Goal: Task Accomplishment & Management: Complete application form

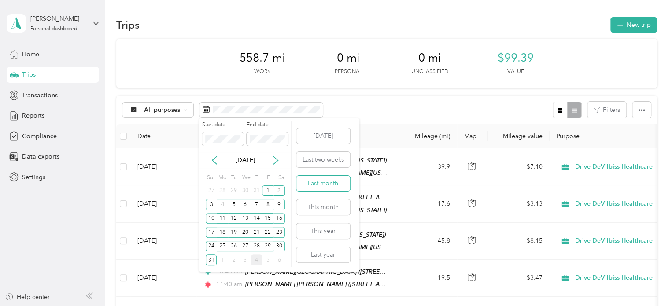
click at [322, 184] on button "Last month" at bounding box center [323, 183] width 54 height 15
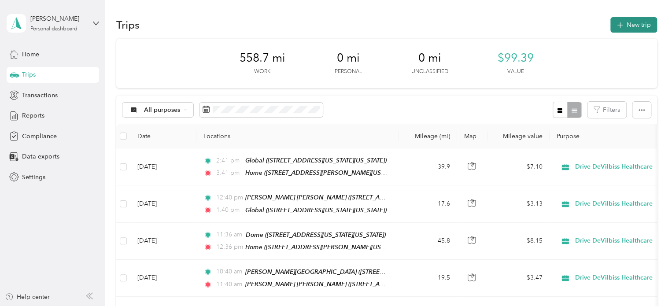
click at [629, 24] on button "New trip" at bounding box center [633, 24] width 47 height 15
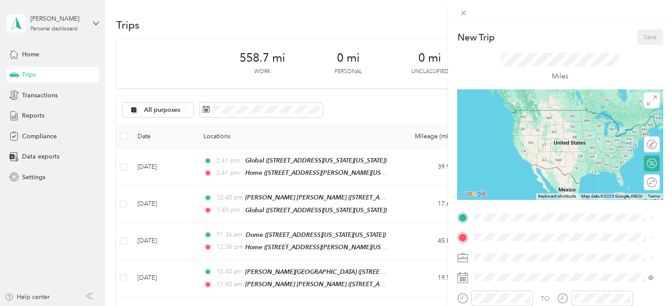
click at [544, 127] on span "[STREET_ADDRESS][PERSON_NAME][US_STATE]" at bounding box center [559, 122] width 137 height 7
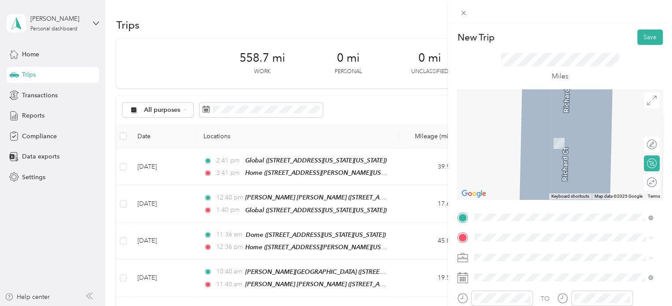
click at [522, 171] on div "Confucius NYC 17 State Street, New York, 10004, New York, New York, United Stat…" at bounding box center [567, 164] width 152 height 18
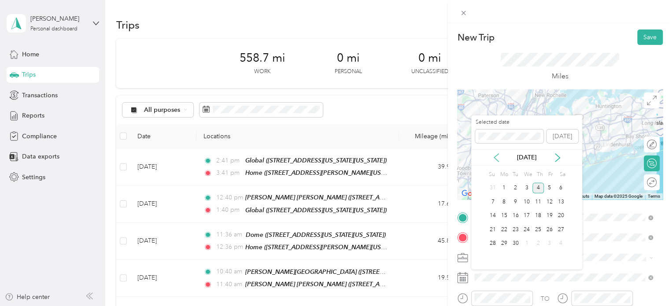
click at [492, 155] on icon at bounding box center [496, 157] width 9 height 9
click at [512, 215] on div "12" at bounding box center [515, 215] width 11 height 11
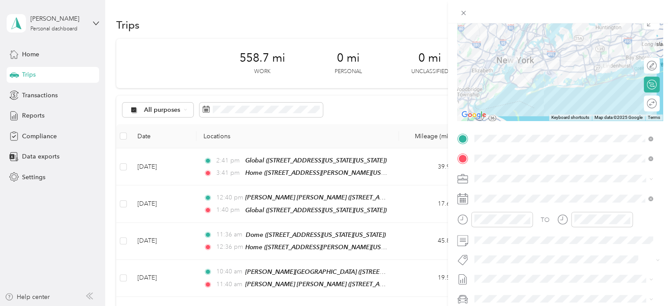
scroll to position [88, 0]
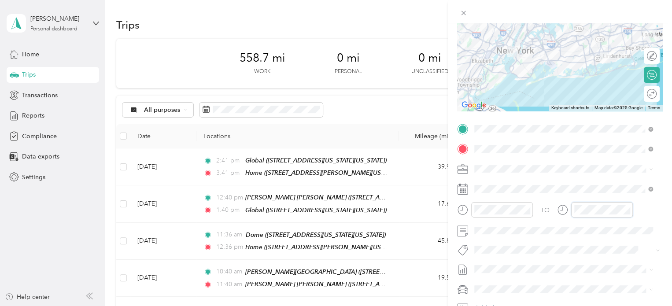
click at [564, 208] on div at bounding box center [595, 209] width 76 height 15
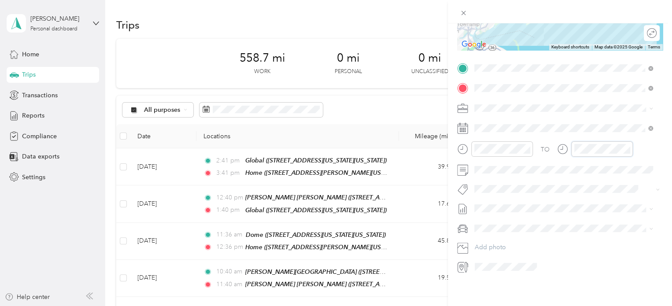
scroll to position [0, 0]
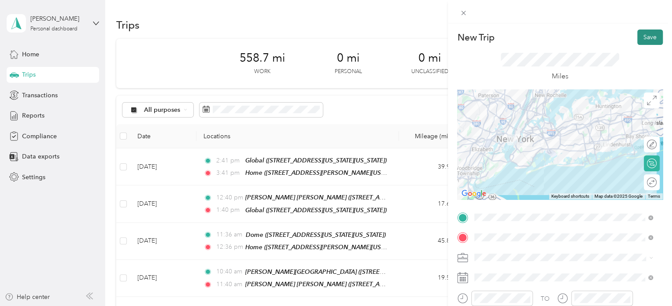
click at [637, 37] on button "Save" at bounding box center [650, 36] width 26 height 15
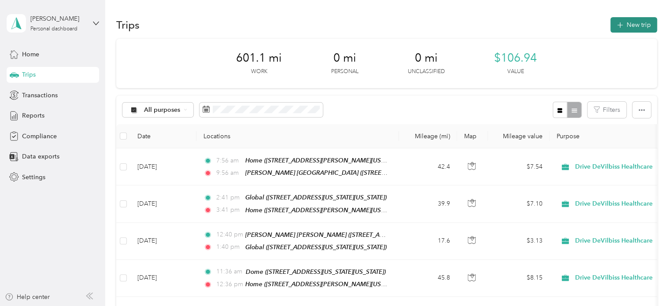
click at [633, 29] on button "New trip" at bounding box center [633, 24] width 47 height 15
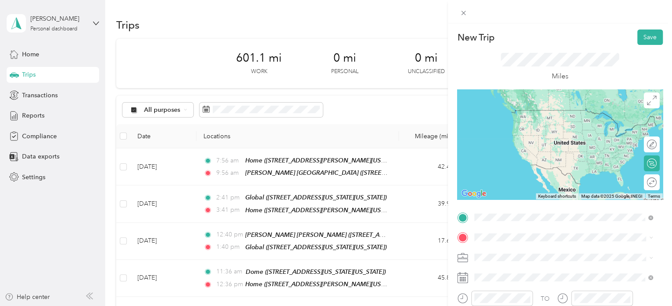
click at [537, 153] on div "Confucius NYC 17 State Street, New York, 10004, New York, New York, United Stat…" at bounding box center [567, 146] width 152 height 18
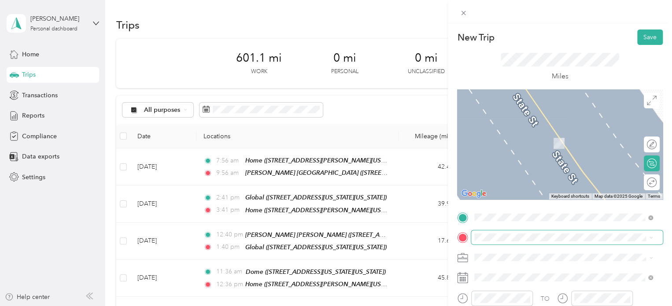
click at [494, 233] on span at bounding box center [567, 237] width 192 height 14
click at [505, 147] on span "42-27 11th Street, Long Island City, 11101, New York, New York, United States" at bounding box center [551, 143] width 120 height 7
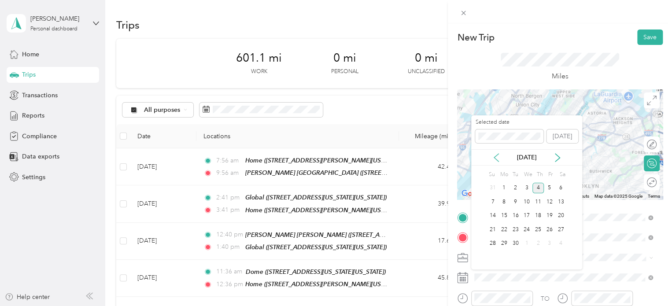
click at [495, 158] on icon at bounding box center [496, 158] width 4 height 8
click at [516, 214] on div "12" at bounding box center [515, 215] width 11 height 11
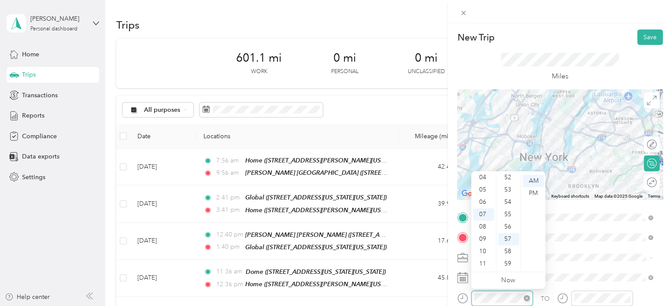
scroll to position [53, 0]
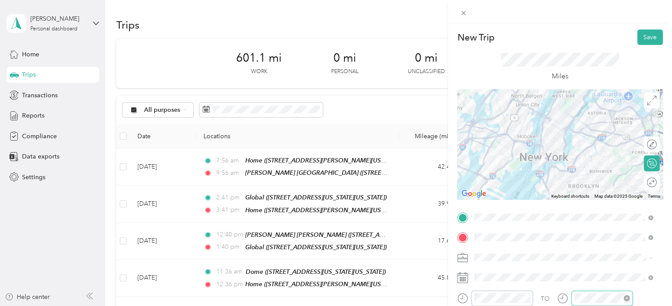
click at [573, 298] on div at bounding box center [602, 298] width 62 height 15
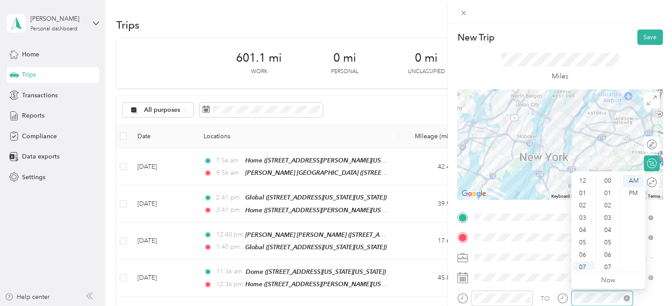
scroll to position [645, 0]
click at [535, 293] on div "TO" at bounding box center [560, 302] width 206 height 22
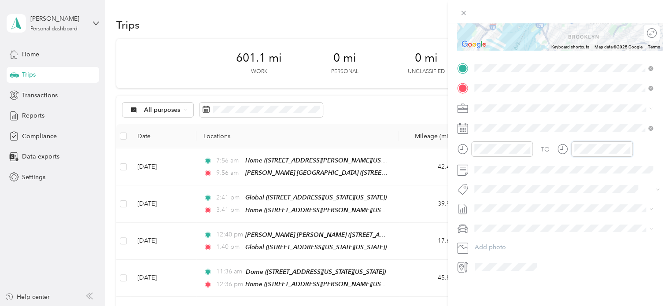
scroll to position [0, 0]
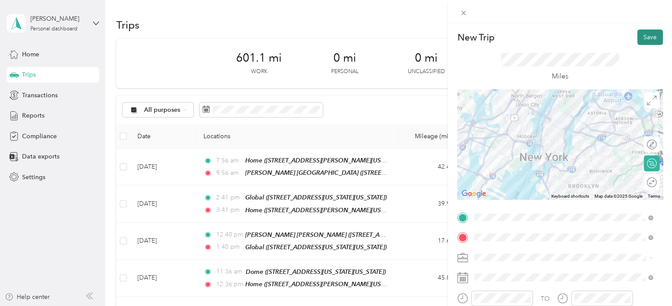
click at [639, 31] on button "Save" at bounding box center [650, 36] width 26 height 15
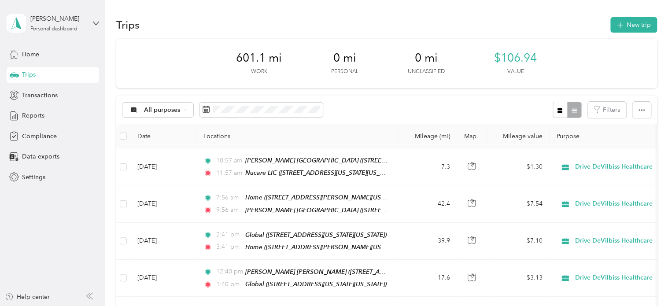
click at [491, 20] on div "Trips New trip" at bounding box center [386, 24] width 541 height 18
click at [615, 31] on button "New trip" at bounding box center [633, 24] width 47 height 15
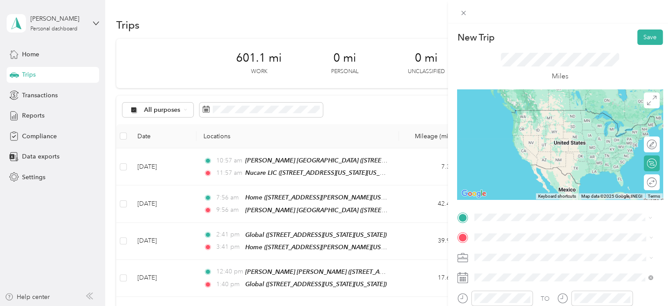
click at [514, 103] on ol "From your Favorite places Nucare LIC 42-27 11th Street, Long Island City, 11101…" at bounding box center [563, 147] width 184 height 123
click at [509, 140] on ol "From your Favorite places Nucare LIC 42-27 11th Street, Long Island City, 11101…" at bounding box center [563, 147] width 184 height 123
click at [501, 213] on span at bounding box center [567, 217] width 192 height 14
click at [531, 122] on span "42-27 11th Street, Long Island City, 11101, New York, New York, United States" at bounding box center [551, 122] width 120 height 7
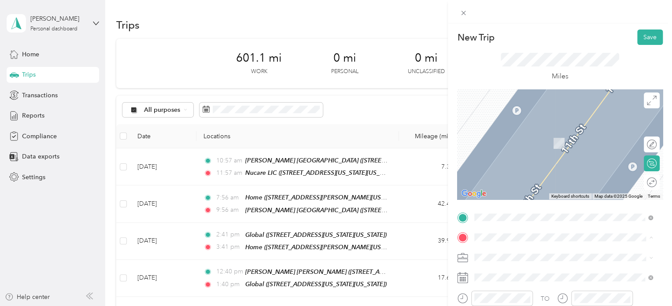
click at [526, 147] on span "[STREET_ADDRESS][PERSON_NAME][US_STATE]" at bounding box center [559, 143] width 137 height 7
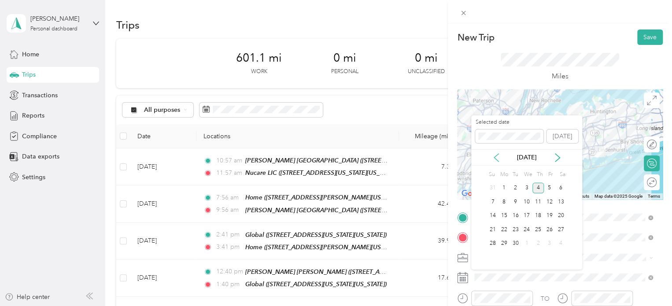
click at [500, 159] on icon at bounding box center [496, 157] width 9 height 9
click at [518, 216] on div "12" at bounding box center [515, 215] width 11 height 11
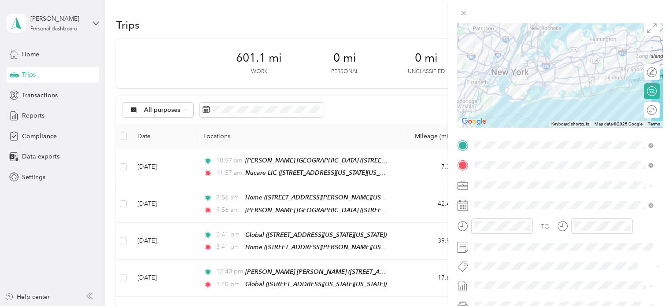
scroll to position [74, 0]
click at [454, 224] on form "New Trip Save This trip cannot be edited because it is either under review, app…" at bounding box center [560, 153] width 224 height 394
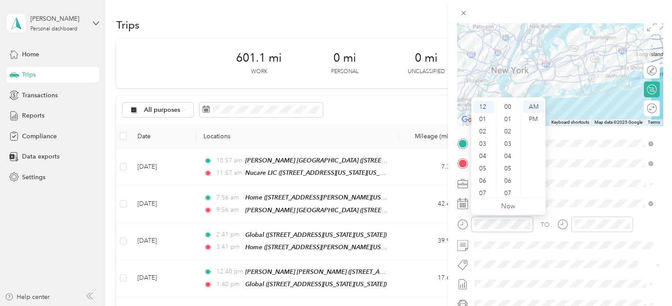
scroll to position [645, 0]
click at [534, 123] on div "PM" at bounding box center [533, 119] width 21 height 12
click at [540, 214] on div "TO Add photo" at bounding box center [560, 242] width 206 height 213
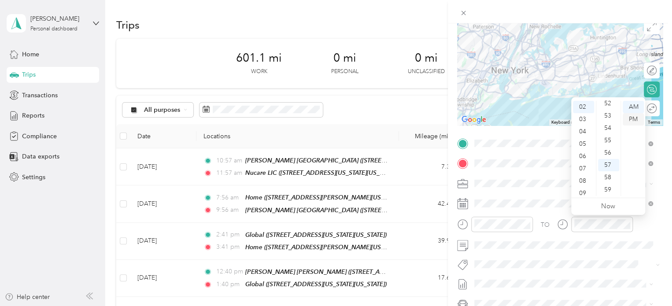
click at [632, 121] on div "PM" at bounding box center [632, 119] width 21 height 12
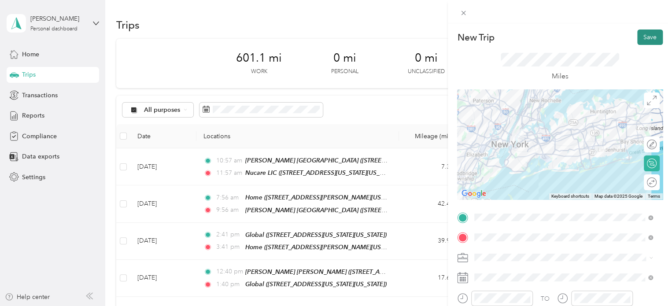
click at [640, 43] on button "Save" at bounding box center [650, 36] width 26 height 15
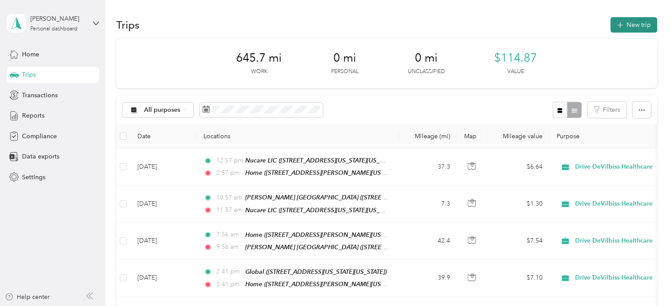
click at [634, 21] on button "New trip" at bounding box center [633, 24] width 47 height 15
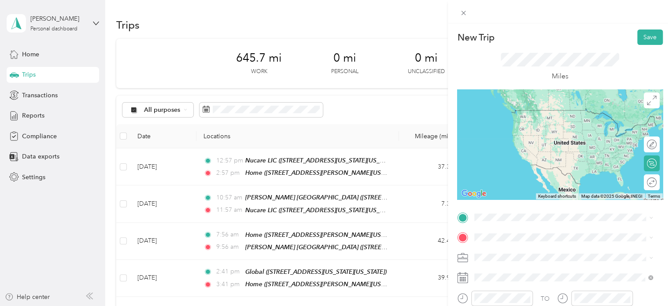
click at [525, 126] on div "Home [STREET_ADDRESS][PERSON_NAME][US_STATE]" at bounding box center [559, 116] width 137 height 18
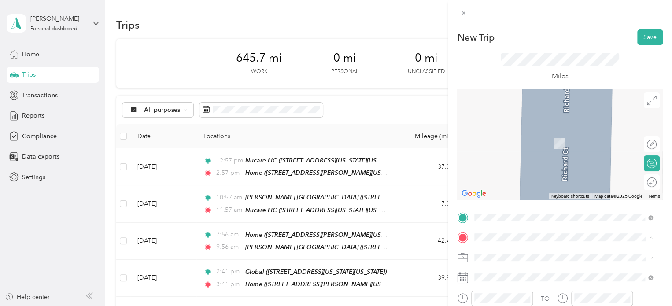
click at [507, 175] on span "[STREET_ADDRESS][US_STATE]" at bounding box center [535, 170] width 88 height 7
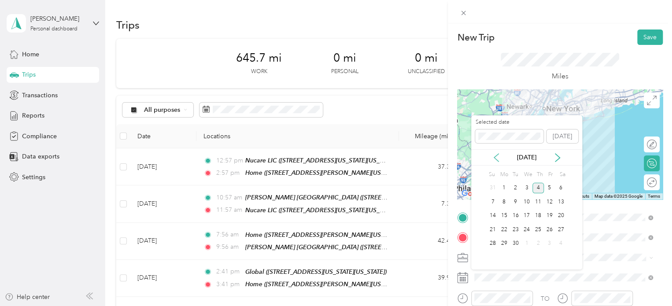
click at [494, 155] on icon at bounding box center [496, 157] width 9 height 9
click at [540, 218] on div "14" at bounding box center [537, 215] width 11 height 11
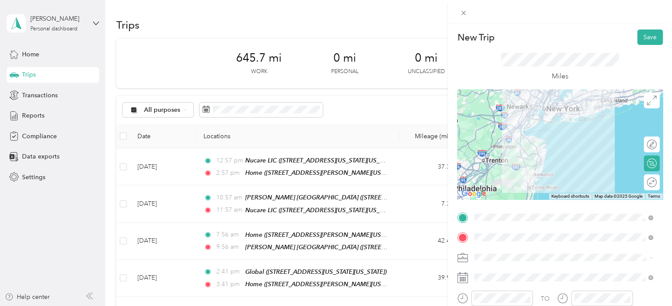
scroll to position [95, 0]
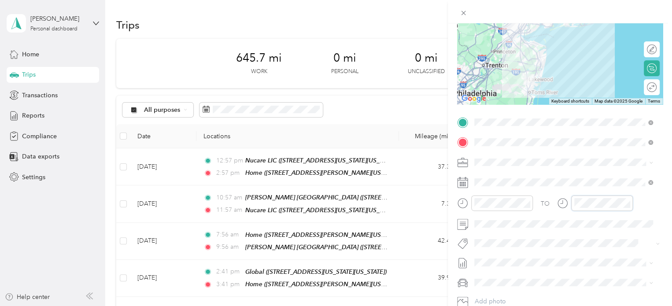
click at [559, 205] on div at bounding box center [595, 202] width 76 height 15
click at [559, 205] on icon at bounding box center [562, 203] width 11 height 11
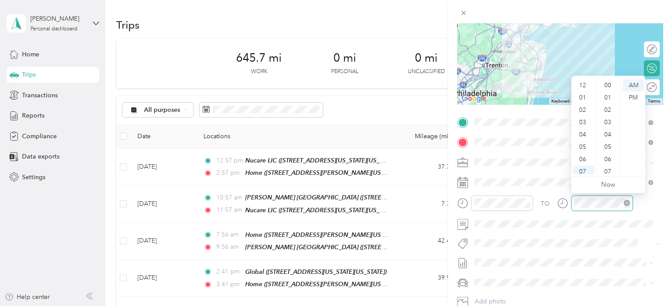
scroll to position [53, 0]
click at [556, 203] on div "TO" at bounding box center [560, 206] width 206 height 22
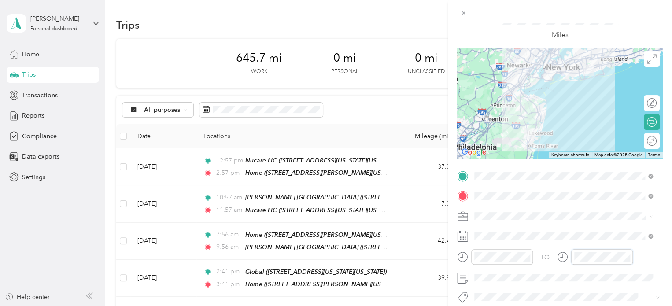
scroll to position [0, 0]
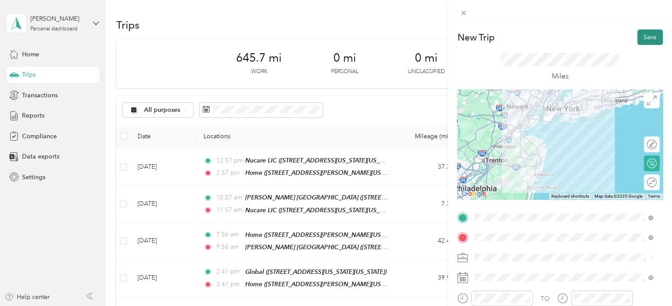
click at [641, 36] on button "Save" at bounding box center [650, 36] width 26 height 15
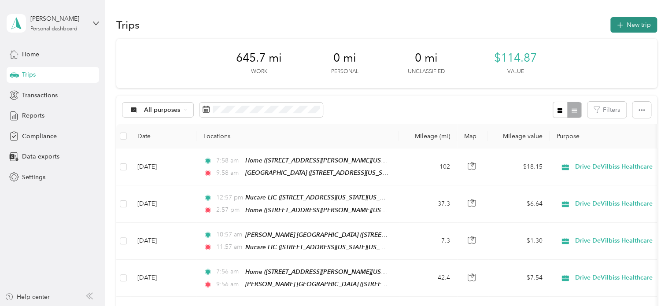
click at [639, 29] on button "New trip" at bounding box center [633, 24] width 47 height 15
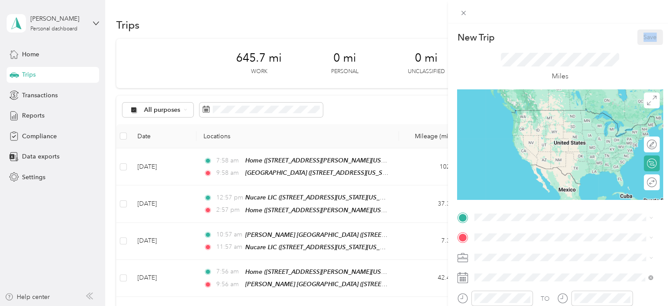
click at [639, 29] on div "Save" at bounding box center [650, 36] width 26 height 15
click at [550, 155] on div "Valmar Staten Island 75 Vanderbilt Avenue, Staten Island, 10304, New York, New …" at bounding box center [551, 146] width 120 height 18
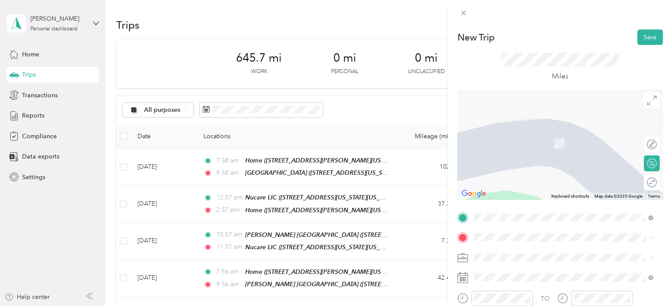
click at [508, 131] on div "Alpha" at bounding box center [535, 133] width 88 height 8
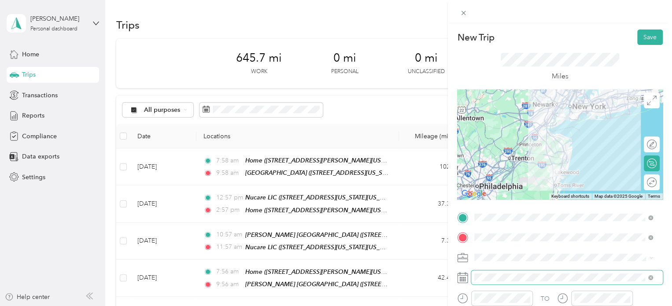
click at [490, 273] on span at bounding box center [567, 277] width 192 height 14
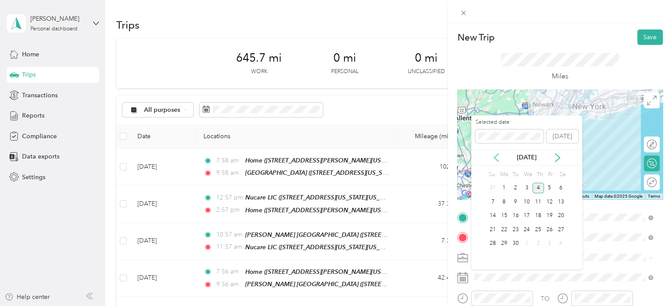
click at [493, 161] on icon at bounding box center [496, 157] width 9 height 9
click at [538, 214] on div "14" at bounding box center [537, 215] width 11 height 11
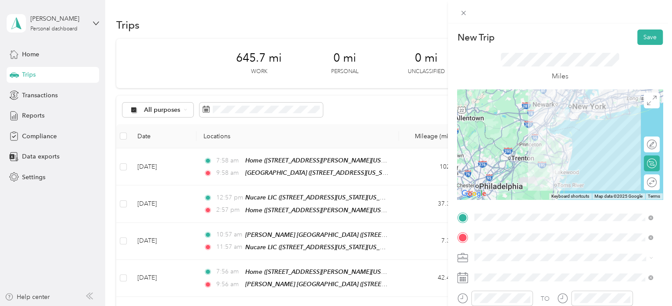
scroll to position [90, 0]
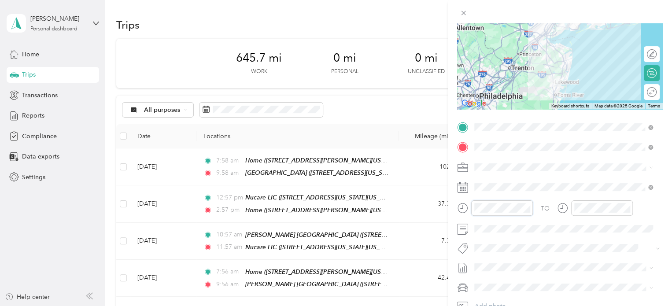
click at [453, 206] on form "New Trip Save This trip cannot be edited because it is either under review, app…" at bounding box center [560, 136] width 224 height 394
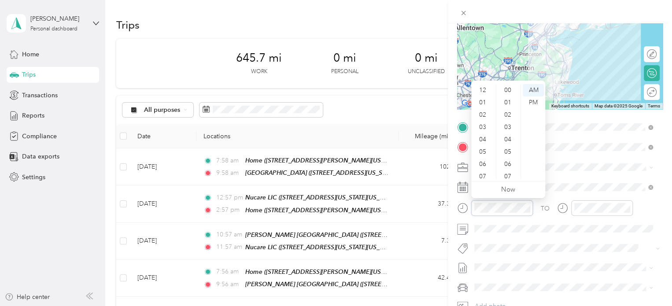
scroll to position [645, 0]
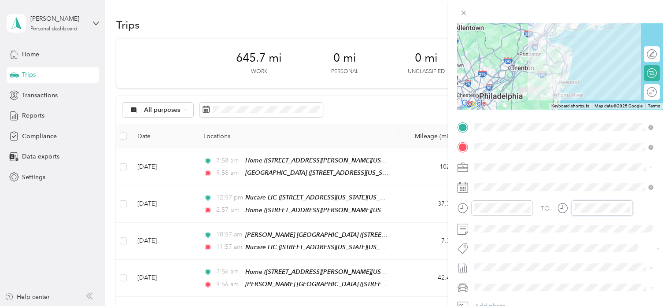
click at [567, 209] on div at bounding box center [595, 207] width 76 height 15
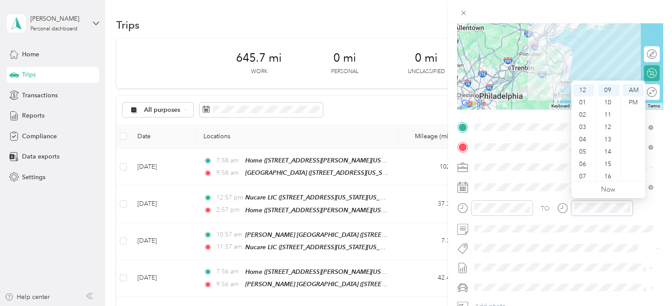
scroll to position [111, 0]
click at [620, 138] on ul "AM PM" at bounding box center [632, 131] width 25 height 95
click at [632, 105] on div "PM" at bounding box center [632, 102] width 21 height 12
click at [633, 102] on div "PM" at bounding box center [632, 102] width 21 height 12
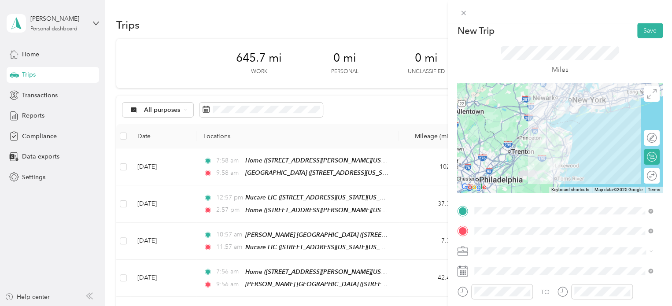
scroll to position [0, 0]
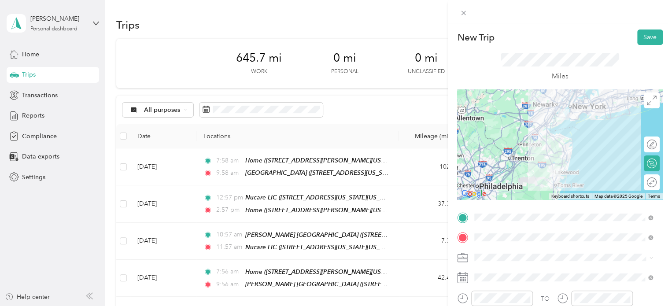
drag, startPoint x: 636, startPoint y: 43, endPoint x: 674, endPoint y: 86, distance: 57.1
click at [667, 86] on html "Christopher Curran Personal dashboard Home Trips Transactions Reports Complianc…" at bounding box center [333, 153] width 667 height 306
click at [640, 43] on button "Save" at bounding box center [650, 36] width 26 height 15
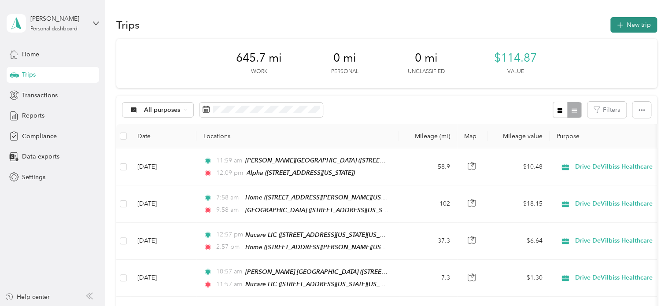
click at [624, 26] on button "New trip" at bounding box center [633, 24] width 47 height 15
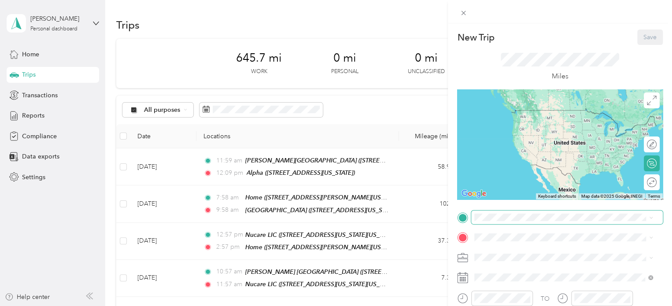
click at [503, 221] on span at bounding box center [567, 217] width 192 height 14
click at [511, 123] on span "[STREET_ADDRESS][US_STATE]" at bounding box center [535, 122] width 88 height 7
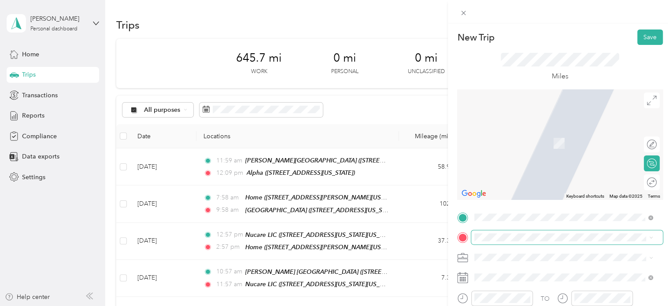
click at [493, 241] on span at bounding box center [567, 237] width 192 height 14
click at [504, 133] on strong "Blue Care" at bounding box center [505, 133] width 28 height 8
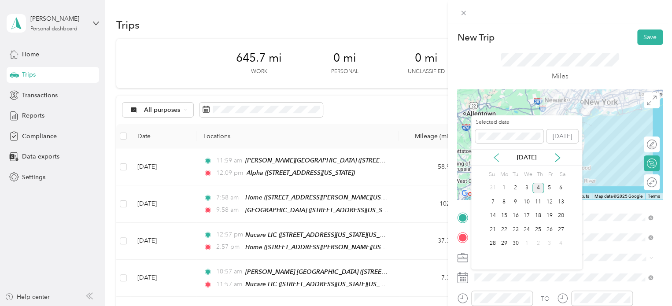
click at [498, 158] on icon at bounding box center [496, 157] width 9 height 9
click at [539, 214] on div "14" at bounding box center [537, 215] width 11 height 11
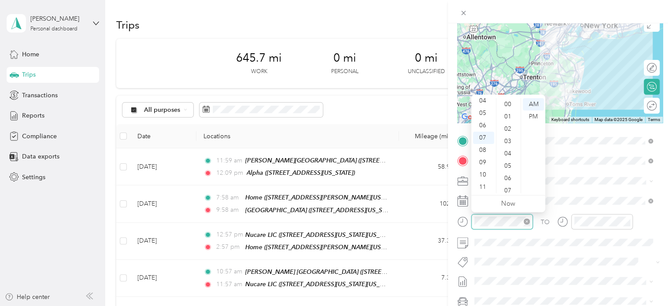
scroll to position [645, 0]
click at [497, 109] on ul "00 01 02 03 04 05 06 07 08 09 10 11 12 13 14 15 16 17 18 19 20 21 22 23 24 25 2…" at bounding box center [508, 145] width 25 height 95
click at [496, 135] on ul "00 01 02 03 04 05 06 07 08 09 10 11 12 13 14 15 16 17 18 19 20 21 22 23 24 25 2…" at bounding box center [508, 145] width 25 height 95
click at [458, 221] on div at bounding box center [495, 221] width 76 height 15
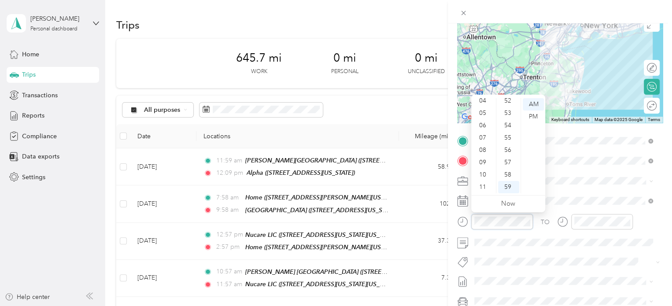
scroll to position [12, 0]
click at [537, 112] on div "PM" at bounding box center [533, 116] width 21 height 12
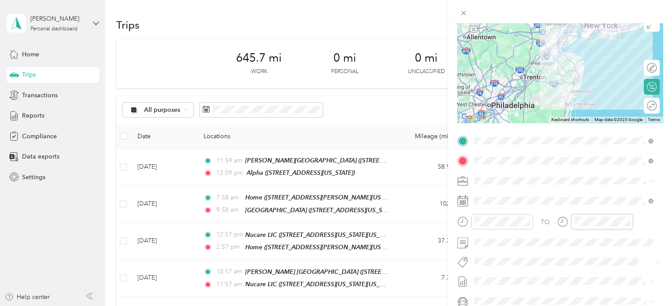
click at [536, 218] on div "TO" at bounding box center [560, 225] width 206 height 22
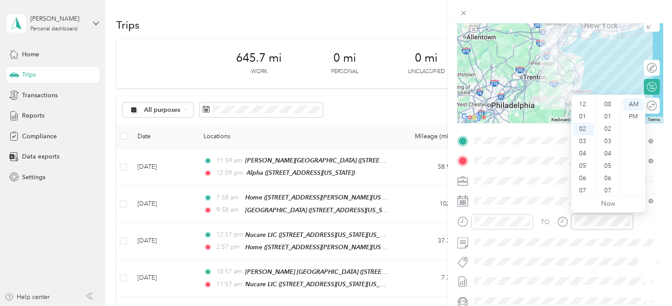
scroll to position [645, 0]
click at [628, 118] on div "PM" at bounding box center [632, 116] width 21 height 12
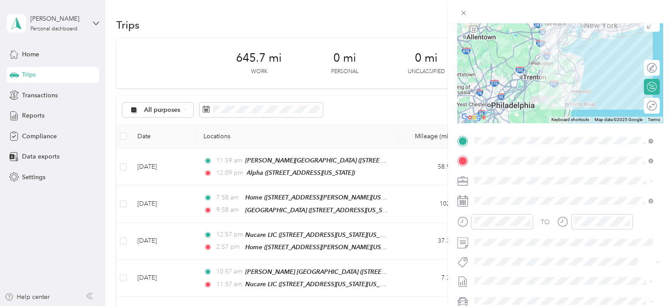
scroll to position [0, 0]
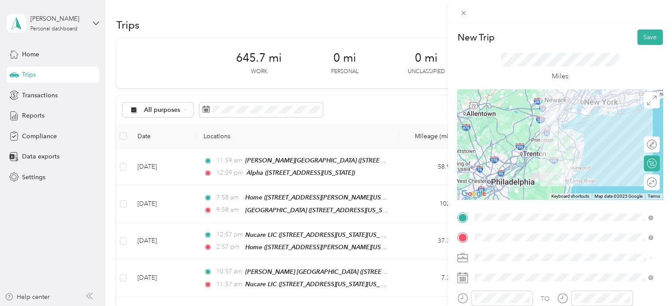
click at [641, 45] on div "Miles" at bounding box center [560, 67] width 206 height 44
click at [645, 40] on button "Save" at bounding box center [650, 36] width 26 height 15
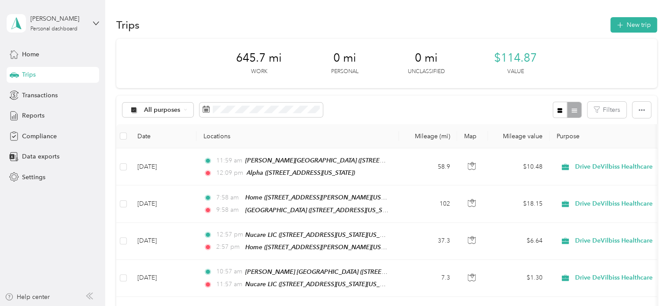
click at [645, 40] on div "New Trip Save This trip cannot be edited because it is either under review, app…" at bounding box center [336, 153] width 672 height 306
click at [645, 306] on div "New Trip Save This trip cannot be edited because it is either under review, app…" at bounding box center [333, 306] width 667 height 0
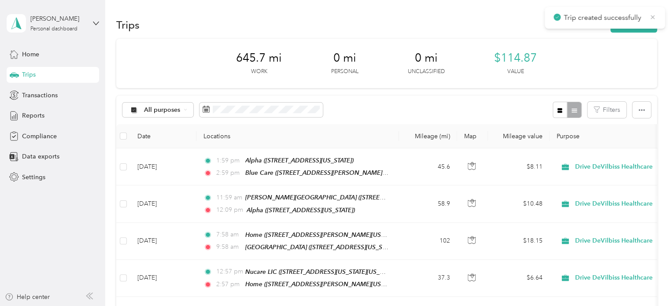
click at [650, 17] on icon at bounding box center [652, 17] width 7 height 8
click at [630, 24] on button "New trip" at bounding box center [633, 24] width 47 height 15
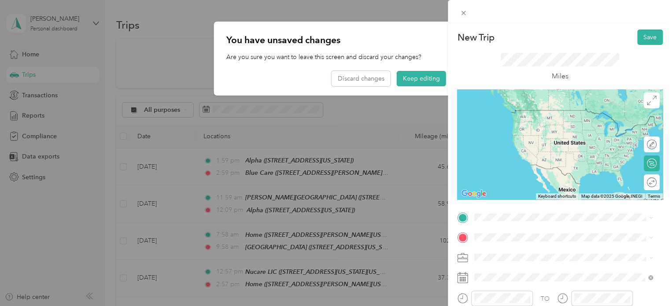
click at [534, 123] on span "[STREET_ADDRESS][PERSON_NAME][US_STATE]" at bounding box center [559, 122] width 137 height 7
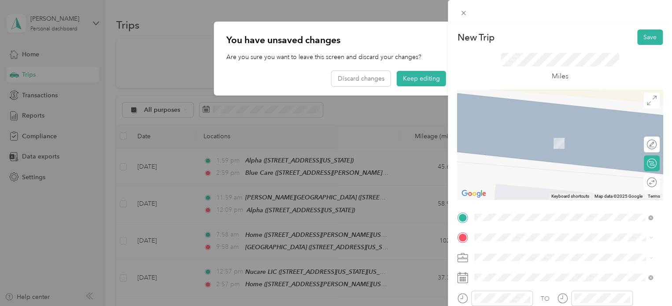
click at [508, 145] on div "Home [STREET_ADDRESS][PERSON_NAME][US_STATE]" at bounding box center [559, 136] width 137 height 18
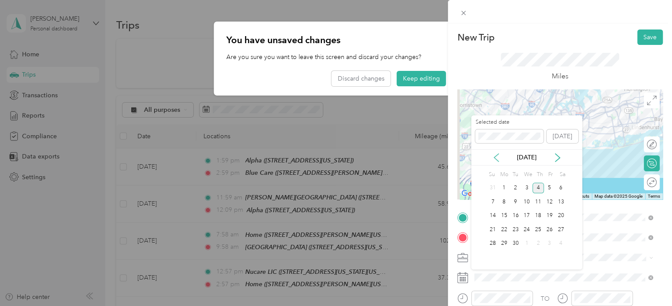
click at [497, 159] on icon at bounding box center [496, 157] width 9 height 9
click at [538, 213] on div "14" at bounding box center [537, 215] width 11 height 11
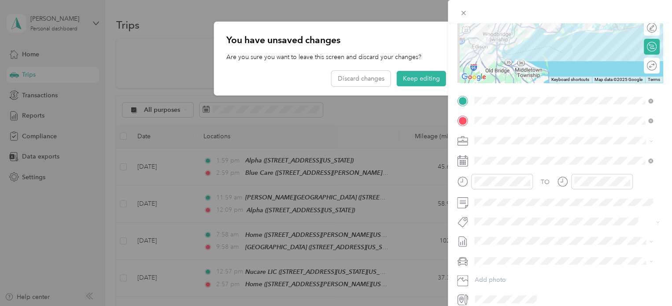
scroll to position [144, 0]
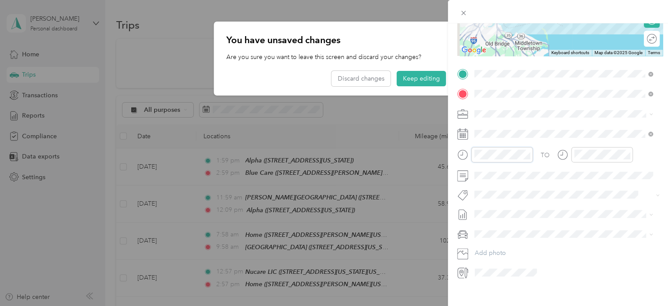
click at [443, 154] on div "New Trip Save This trip cannot be edited because it is either under review, app…" at bounding box center [336, 153] width 672 height 306
click at [535, 187] on div "PM" at bounding box center [533, 186] width 21 height 12
click at [525, 151] on div "TO" at bounding box center [560, 158] width 206 height 22
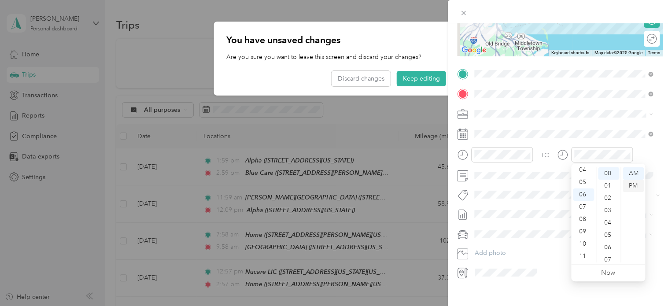
click at [630, 183] on div "PM" at bounding box center [632, 186] width 21 height 12
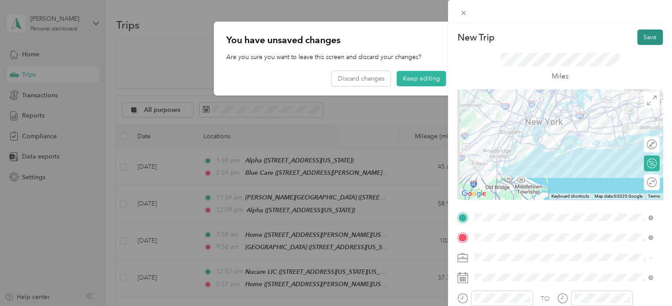
click at [639, 33] on button "Save" at bounding box center [650, 36] width 26 height 15
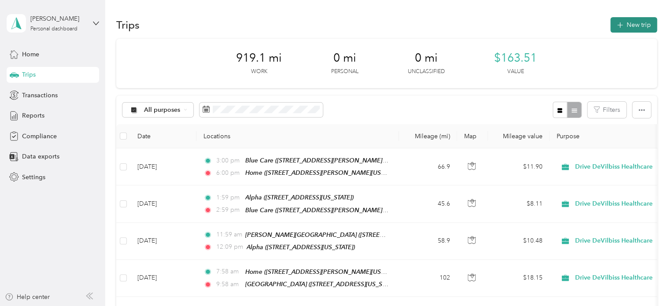
click at [627, 21] on button "New trip" at bounding box center [633, 24] width 47 height 15
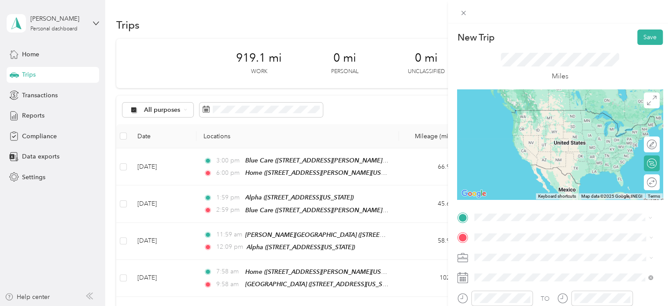
click at [529, 114] on div "Home" at bounding box center [559, 113] width 137 height 8
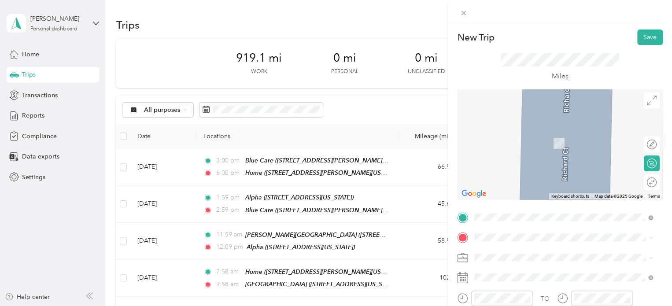
click at [540, 135] on div "[GEOGRAPHIC_DATA] [STREET_ADDRESS][US_STATE]" at bounding box center [535, 138] width 88 height 18
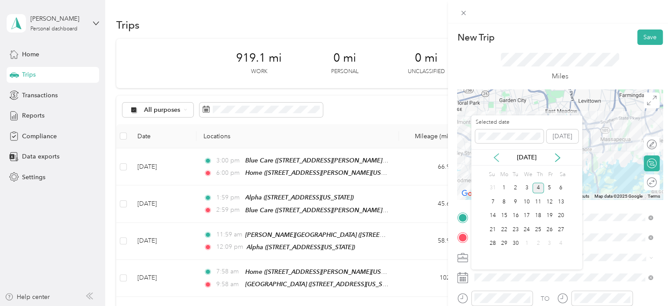
click at [495, 156] on icon at bounding box center [496, 158] width 4 height 8
click at [551, 217] on div "15" at bounding box center [549, 215] width 11 height 11
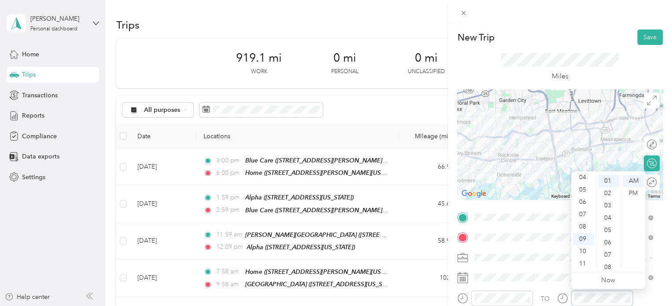
scroll to position [12, 0]
click at [651, 38] on button "Save" at bounding box center [650, 36] width 26 height 15
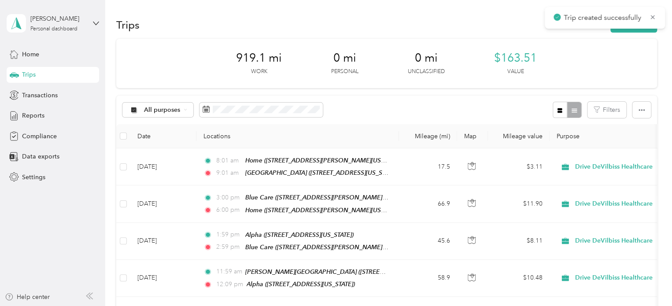
click at [630, 32] on button "New trip" at bounding box center [633, 24] width 47 height 15
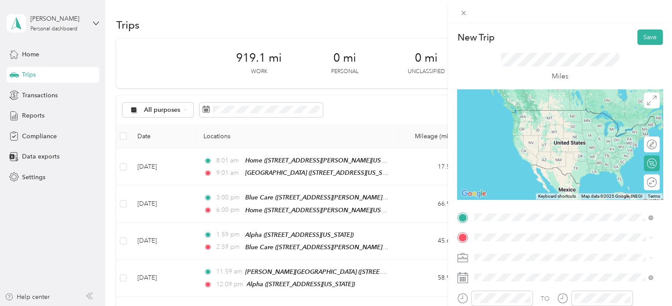
click at [515, 105] on li "[GEOGRAPHIC_DATA] [STREET_ADDRESS][US_STATE]" at bounding box center [563, 119] width 184 height 28
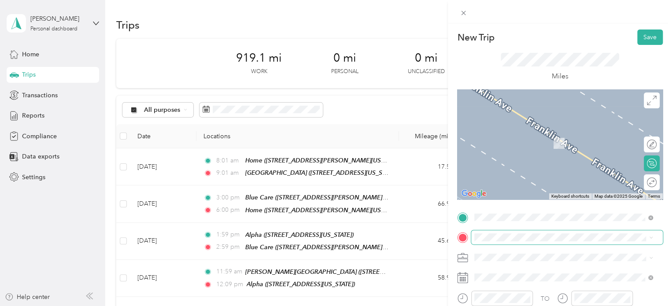
click at [513, 232] on span at bounding box center [567, 237] width 192 height 14
click at [549, 140] on div "Next Level 301 Skidmore Road, Deer Park, 11729, Deer Park, New York, United Sta…" at bounding box center [559, 142] width 137 height 18
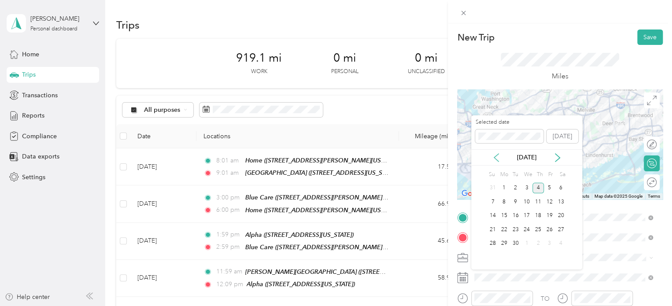
click at [498, 160] on icon at bounding box center [496, 157] width 9 height 9
click at [552, 214] on div "15" at bounding box center [549, 215] width 11 height 11
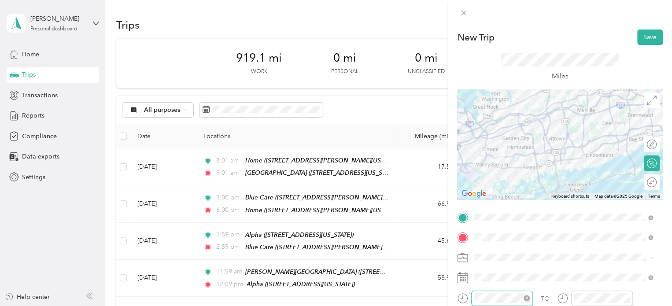
click at [488, 292] on div at bounding box center [502, 298] width 62 height 15
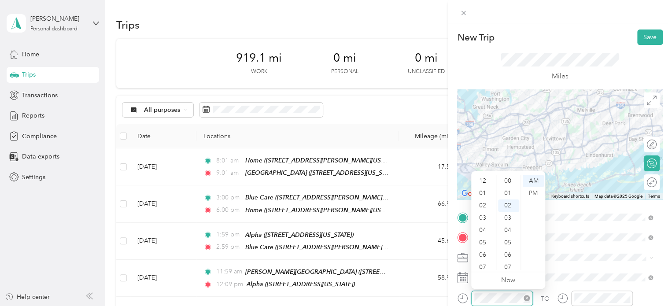
scroll to position [53, 0]
click at [453, 297] on form "New Trip Save This trip cannot be edited because it is either under review, app…" at bounding box center [560, 226] width 224 height 394
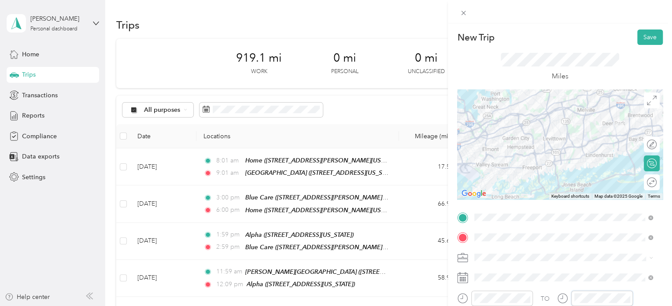
click at [557, 297] on div at bounding box center [595, 298] width 76 height 15
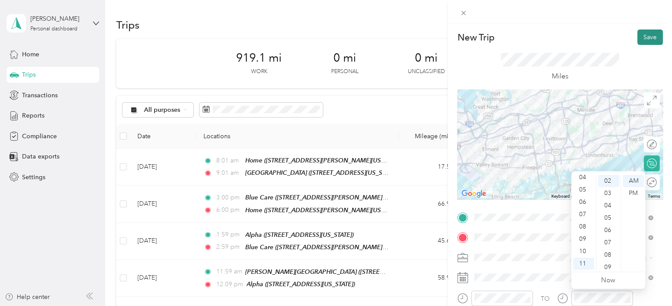
click at [644, 41] on button "Save" at bounding box center [650, 36] width 26 height 15
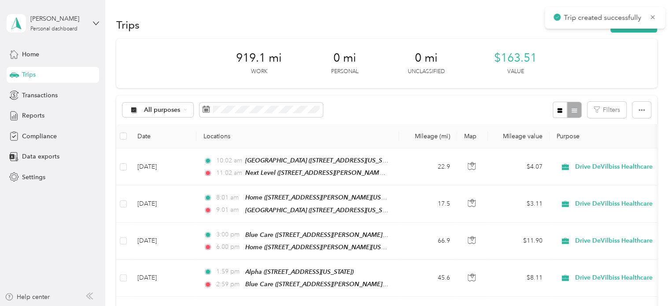
click at [608, 45] on div "919.1 mi Work 0 mi Personal 0 mi Unclassified $163.51 Value" at bounding box center [386, 63] width 541 height 49
click at [620, 32] on button "New trip" at bounding box center [633, 24] width 47 height 15
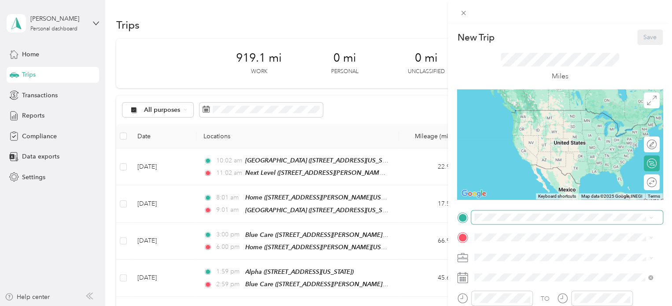
click at [490, 223] on span at bounding box center [567, 217] width 192 height 14
click at [525, 125] on span "301 Skidmore Road, Deer Park, 11729, Deer Park, New York, United States" at bounding box center [559, 125] width 137 height 7
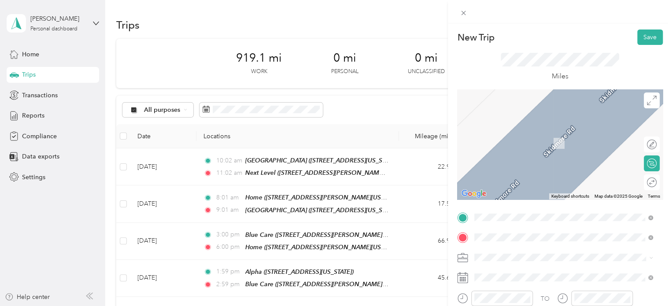
click at [516, 142] on span "165 Oliver Street, Riverhead, 11901, Riverhead, New York, United States" at bounding box center [559, 143] width 137 height 7
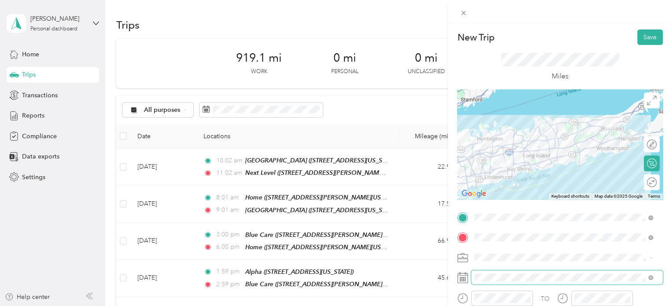
click at [497, 282] on span at bounding box center [567, 277] width 192 height 14
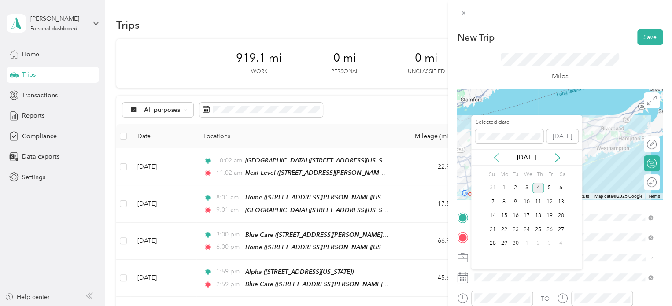
click at [497, 156] on icon at bounding box center [496, 157] width 9 height 9
click at [548, 212] on div "15" at bounding box center [549, 215] width 11 height 11
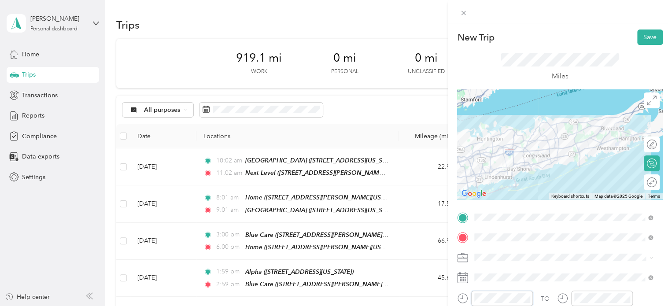
click at [456, 300] on form "New Trip Save This trip cannot be edited because it is either under review, app…" at bounding box center [560, 226] width 224 height 394
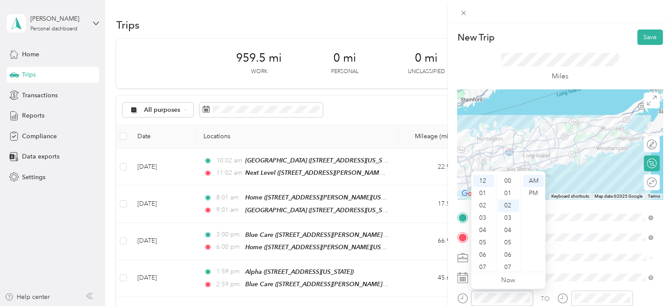
scroll to position [0, 0]
click at [532, 195] on div "PM" at bounding box center [533, 193] width 21 height 12
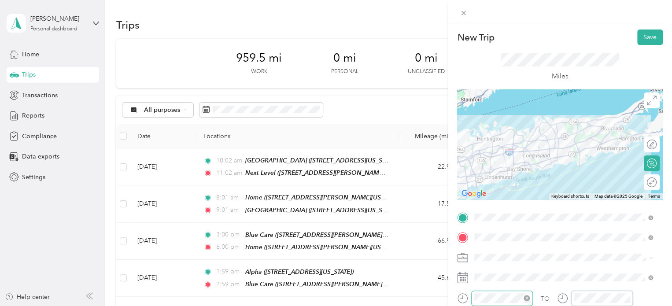
click at [531, 291] on div "TO" at bounding box center [560, 302] width 206 height 22
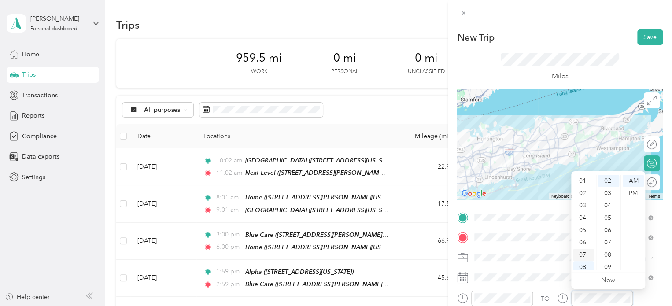
scroll to position [53, 0]
click at [635, 196] on div "PM" at bounding box center [632, 193] width 21 height 12
click at [650, 44] on button "Save" at bounding box center [650, 36] width 26 height 15
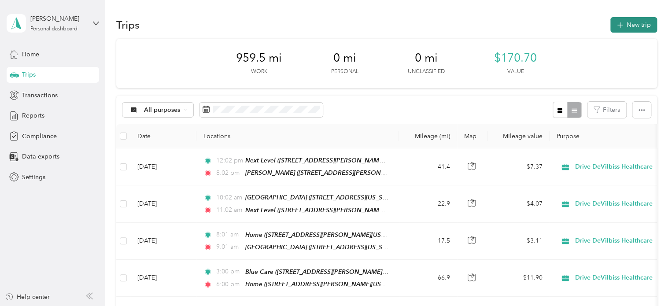
click at [630, 26] on button "New trip" at bounding box center [633, 24] width 47 height 15
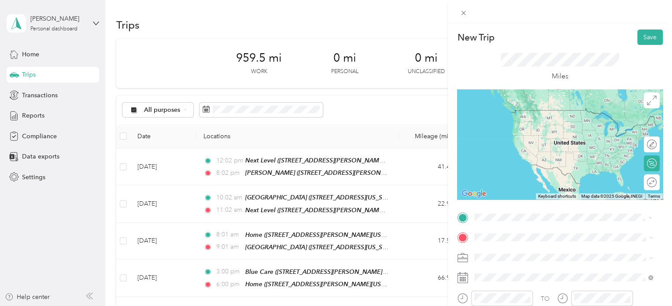
click at [519, 125] on span "165 Oliver Street, Riverhead, 11901, Riverhead, New York, United States" at bounding box center [559, 122] width 137 height 7
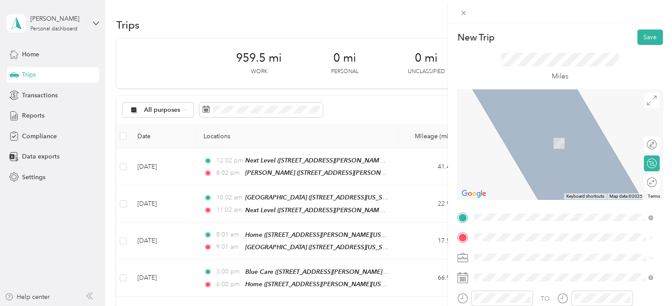
click at [526, 130] on div "Home" at bounding box center [559, 132] width 137 height 8
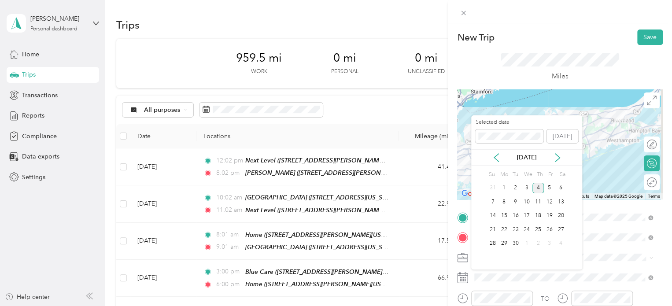
click at [497, 162] on div "[DATE]" at bounding box center [526, 157] width 111 height 9
click at [497, 160] on icon at bounding box center [496, 158] width 4 height 8
click at [545, 211] on div "15" at bounding box center [549, 215] width 11 height 11
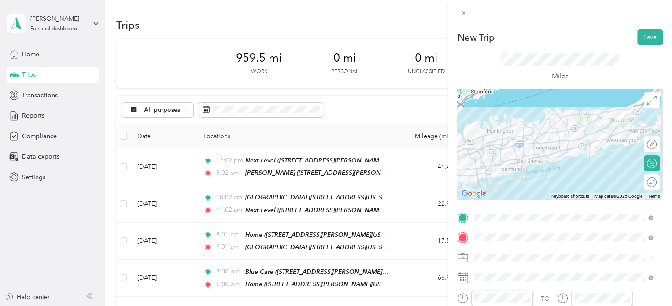
click at [457, 294] on div at bounding box center [495, 298] width 76 height 15
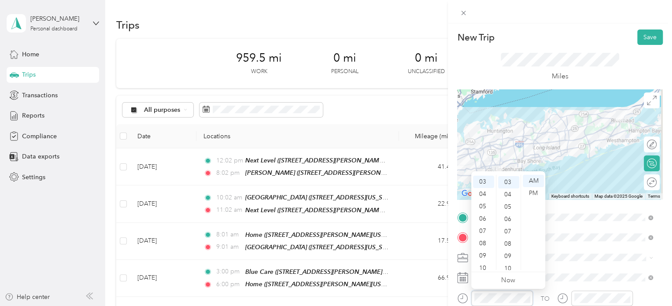
scroll to position [37, 0]
click at [539, 191] on div "PM" at bounding box center [533, 193] width 21 height 12
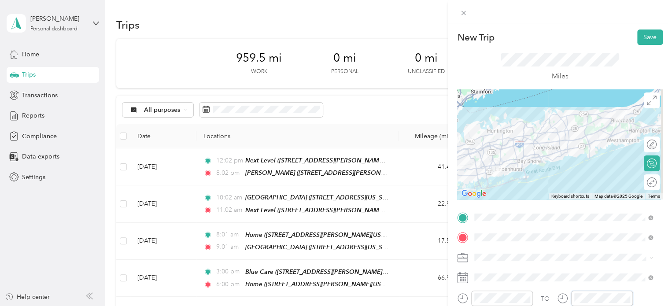
click at [535, 291] on div "TO" at bounding box center [560, 302] width 206 height 22
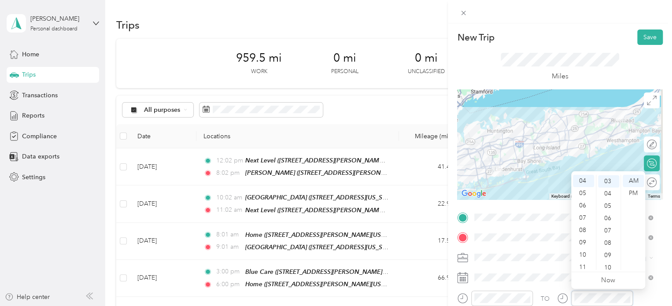
scroll to position [49, 0]
click at [637, 189] on div "PM" at bounding box center [632, 193] width 21 height 12
click at [643, 38] on button "Save" at bounding box center [650, 36] width 26 height 15
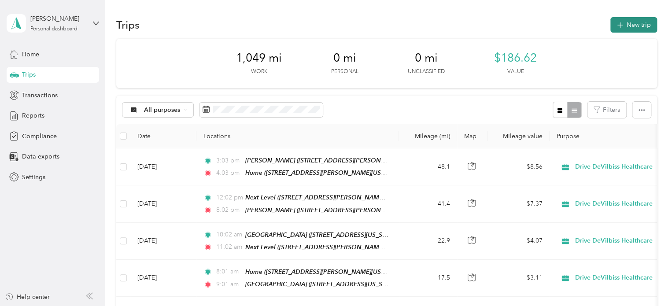
click at [642, 31] on button "New trip" at bounding box center [633, 24] width 47 height 15
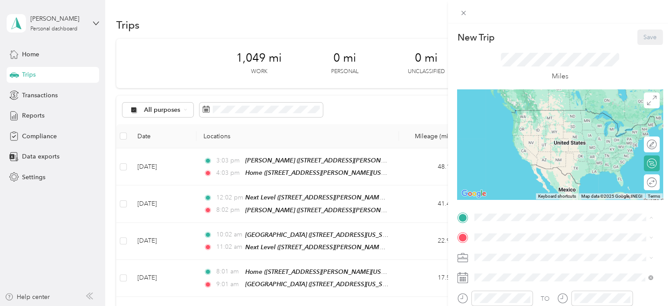
click at [517, 128] on div "Home [STREET_ADDRESS][PERSON_NAME][US_STATE]" at bounding box center [559, 118] width 137 height 18
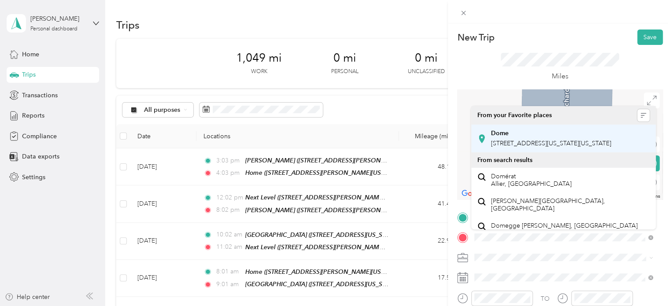
click at [514, 140] on span "[STREET_ADDRESS][US_STATE][US_STATE]" at bounding box center [551, 143] width 120 height 7
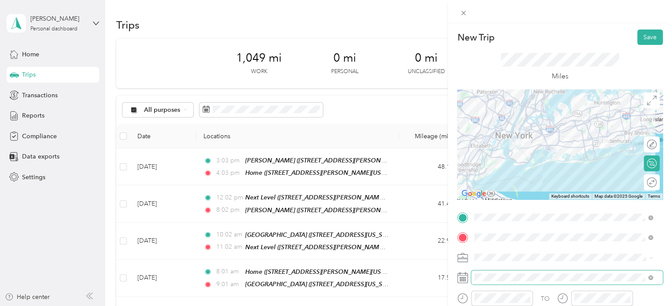
click at [497, 273] on span at bounding box center [567, 277] width 192 height 14
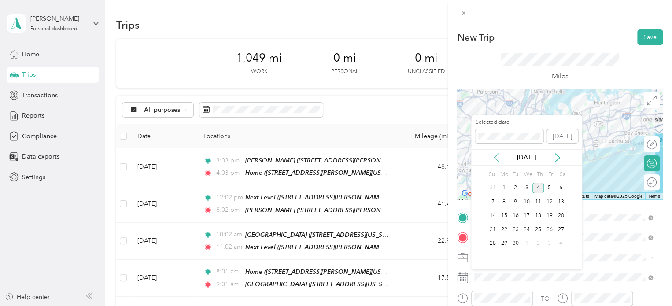
click at [499, 155] on icon at bounding box center [496, 157] width 9 height 9
click at [527, 243] on div "27" at bounding box center [526, 243] width 11 height 11
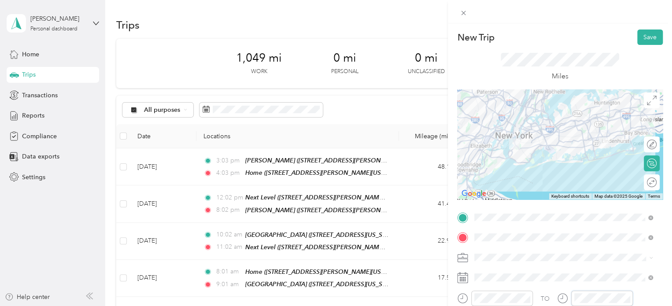
click at [537, 291] on div "TO" at bounding box center [560, 302] width 206 height 22
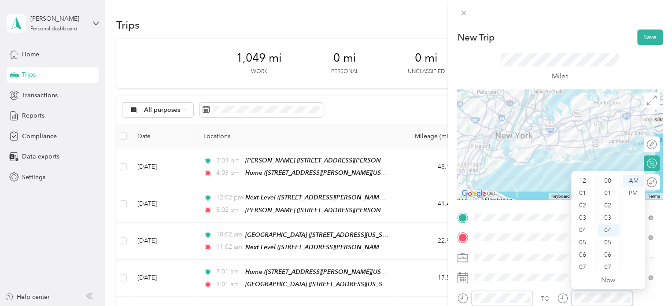
scroll to position [53, 0]
click at [629, 37] on div "New Trip Save" at bounding box center [560, 36] width 206 height 15
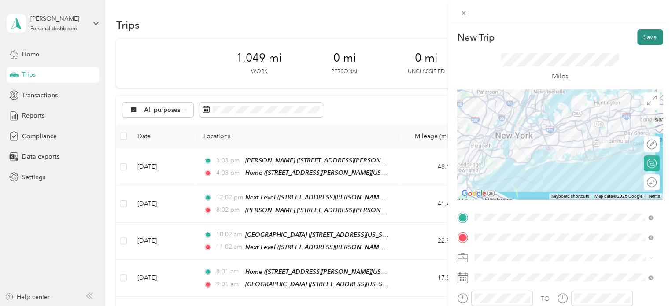
click at [642, 37] on button "Save" at bounding box center [650, 36] width 26 height 15
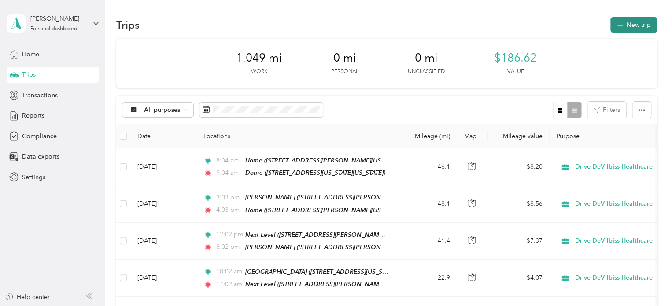
click at [634, 22] on button "New trip" at bounding box center [633, 24] width 47 height 15
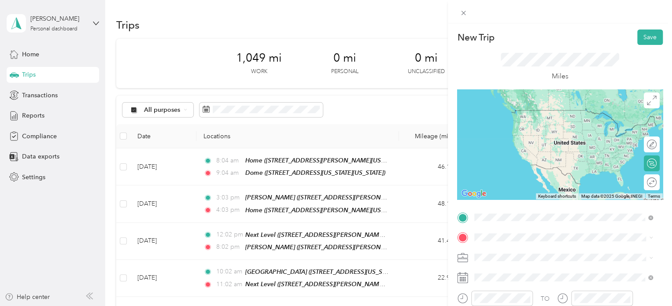
click at [518, 127] on div "Dome [STREET_ADDRESS][US_STATE][US_STATE]" at bounding box center [551, 118] width 120 height 18
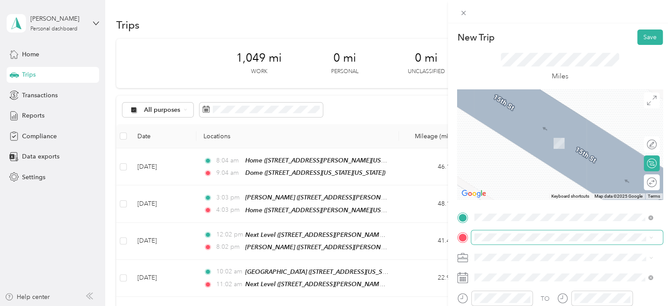
click at [497, 241] on span at bounding box center [567, 237] width 192 height 14
click at [511, 139] on span "[STREET_ADDRESS][US_STATE]" at bounding box center [535, 142] width 88 height 7
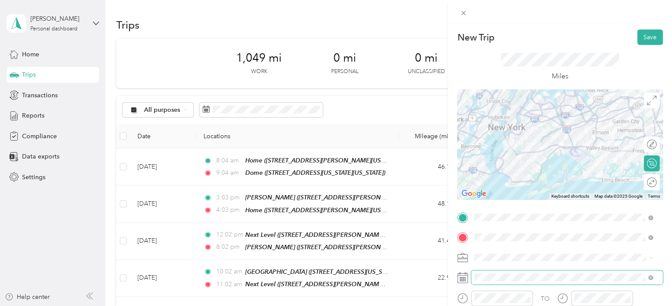
click at [505, 281] on span at bounding box center [567, 277] width 192 height 14
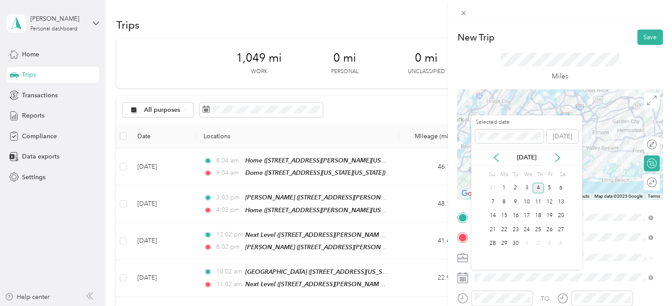
click at [497, 150] on div "[DATE]" at bounding box center [526, 157] width 111 height 16
click at [497, 158] on icon at bounding box center [496, 157] width 9 height 9
click at [528, 243] on div "27" at bounding box center [526, 243] width 11 height 11
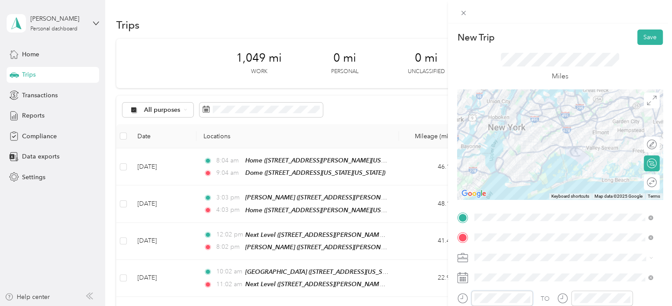
click at [452, 297] on form "New Trip Save This trip cannot be edited because it is either under review, app…" at bounding box center [560, 226] width 224 height 394
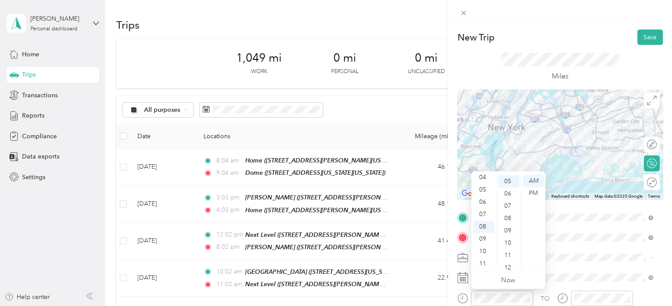
scroll to position [62, 0]
click at [481, 250] on div "10" at bounding box center [483, 251] width 21 height 12
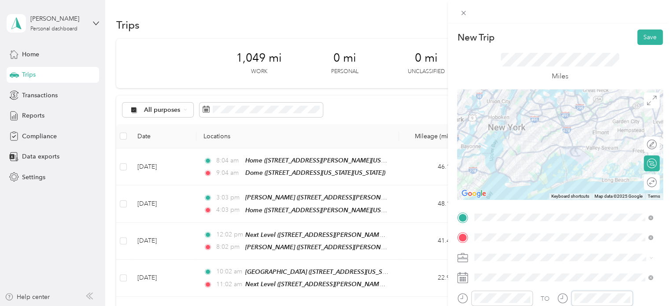
click at [561, 298] on div at bounding box center [595, 298] width 76 height 15
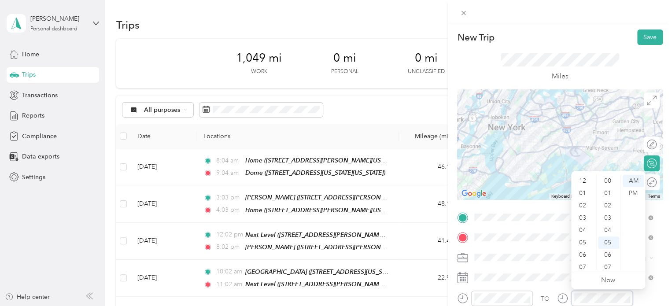
scroll to position [53, 0]
click at [650, 39] on button "Save" at bounding box center [650, 36] width 26 height 15
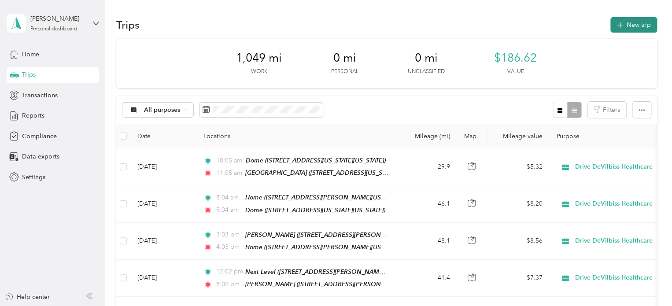
click at [630, 26] on button "New trip" at bounding box center [633, 24] width 47 height 15
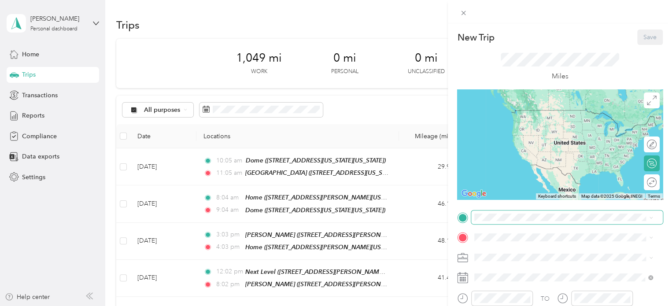
click at [515, 223] on span at bounding box center [567, 217] width 192 height 14
click at [528, 120] on span "[STREET_ADDRESS][US_STATE]" at bounding box center [535, 122] width 88 height 7
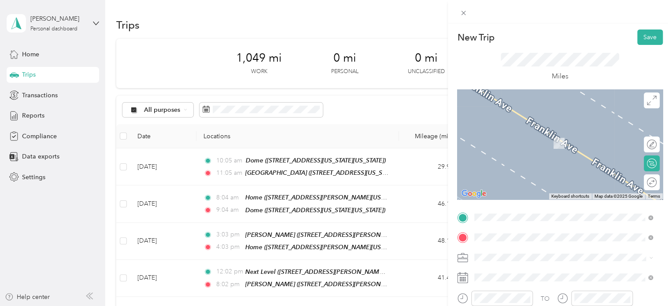
click at [530, 145] on div "Home [STREET_ADDRESS][PERSON_NAME][US_STATE]" at bounding box center [559, 138] width 137 height 18
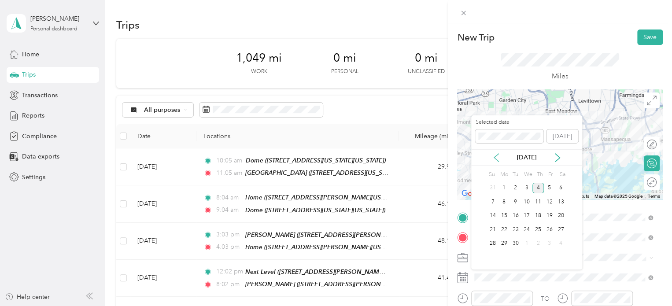
click at [500, 155] on icon at bounding box center [496, 157] width 9 height 9
click at [527, 242] on div "27" at bounding box center [526, 243] width 11 height 11
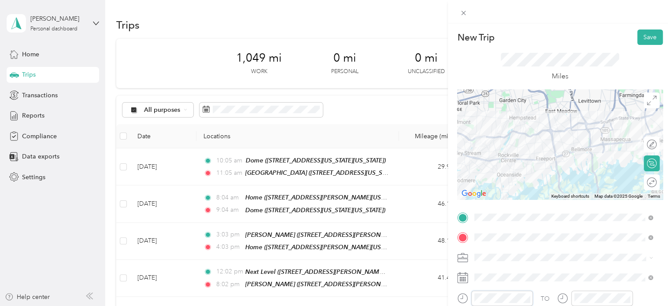
click at [465, 298] on div at bounding box center [495, 298] width 76 height 15
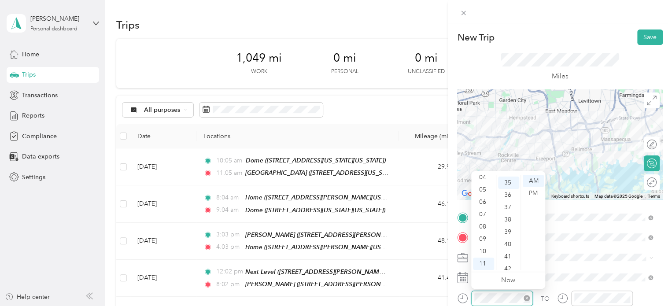
scroll to position [431, 0]
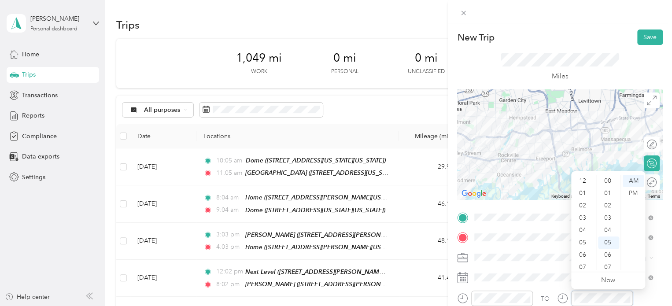
scroll to position [53, 0]
click at [609, 268] on div "12" at bounding box center [608, 267] width 21 height 12
click at [636, 195] on div "PM" at bounding box center [632, 193] width 21 height 12
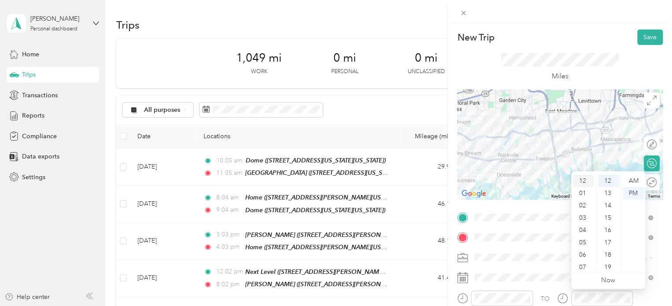
click at [583, 179] on div "12" at bounding box center [583, 181] width 21 height 12
click at [641, 33] on button "Save" at bounding box center [650, 36] width 26 height 15
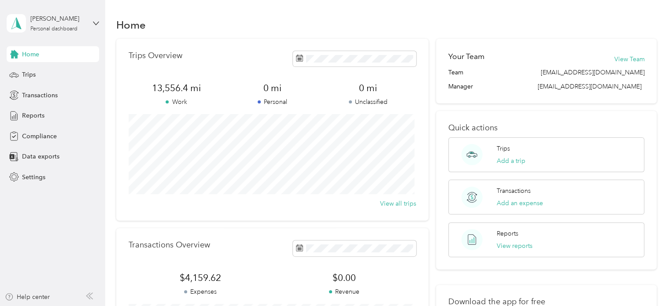
click at [31, 55] on span "Home" at bounding box center [30, 54] width 17 height 9
click at [31, 81] on div "Trips" at bounding box center [53, 75] width 92 height 16
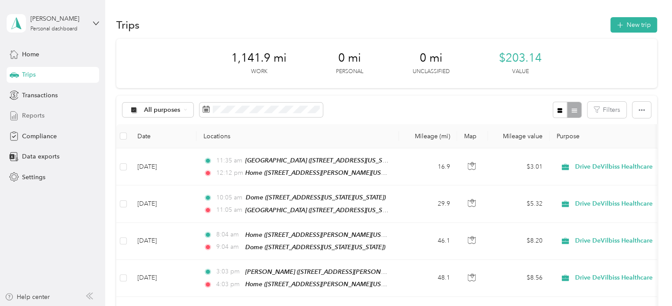
click at [28, 119] on span "Reports" at bounding box center [33, 115] width 22 height 9
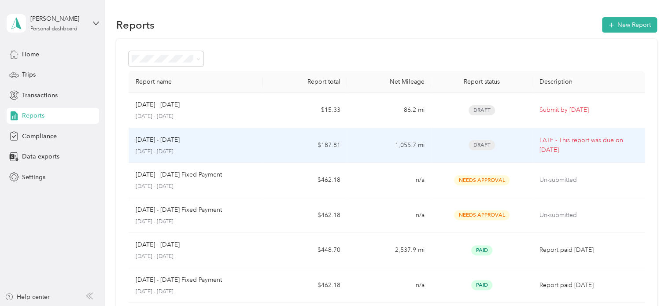
click at [159, 144] on div "Aug 1 - 31, 2025 August 1 - 31, 2025" at bounding box center [196, 145] width 121 height 21
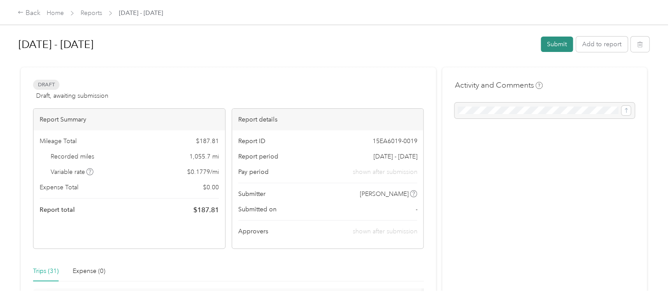
click at [553, 42] on button "Submit" at bounding box center [557, 44] width 32 height 15
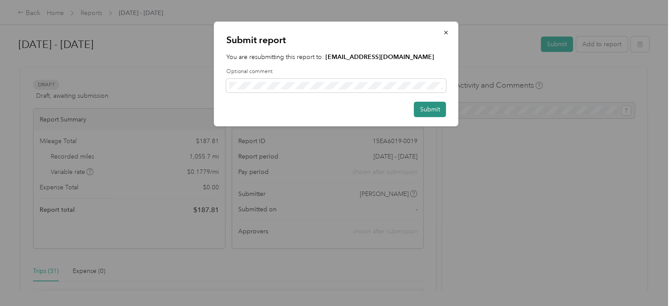
click at [435, 112] on button "Submit" at bounding box center [430, 109] width 32 height 15
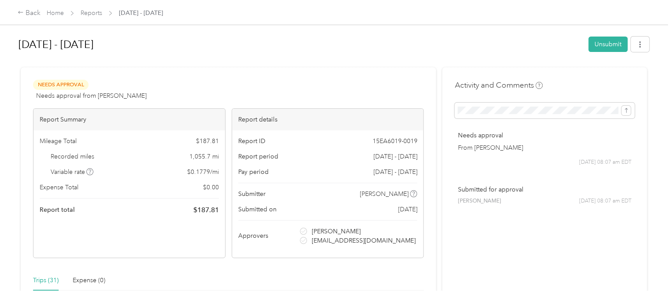
click at [16, 14] on div "Back Home Reports Aug 1 - 31, 2025" at bounding box center [336, 12] width 672 height 25
click at [26, 12] on div "Back" at bounding box center [29, 13] width 23 height 11
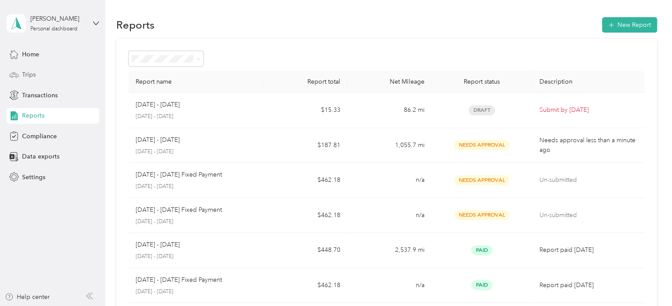
click at [34, 71] on span "Trips" at bounding box center [29, 74] width 14 height 9
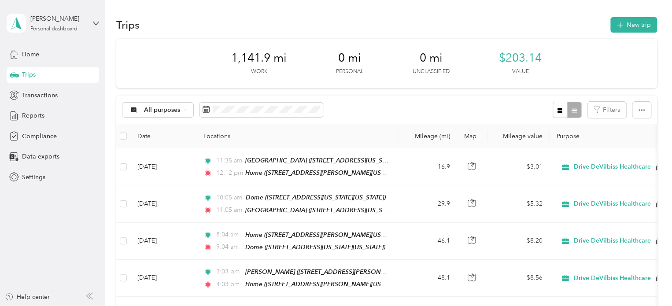
click at [371, 109] on div "All purposes Filters" at bounding box center [386, 110] width 541 height 29
click at [362, 100] on div "All purposes Filters" at bounding box center [386, 110] width 541 height 29
click at [259, 55] on span "1,141.9 mi" at bounding box center [258, 58] width 55 height 14
